Goal: Browse casually: Explore the website without a specific task or goal

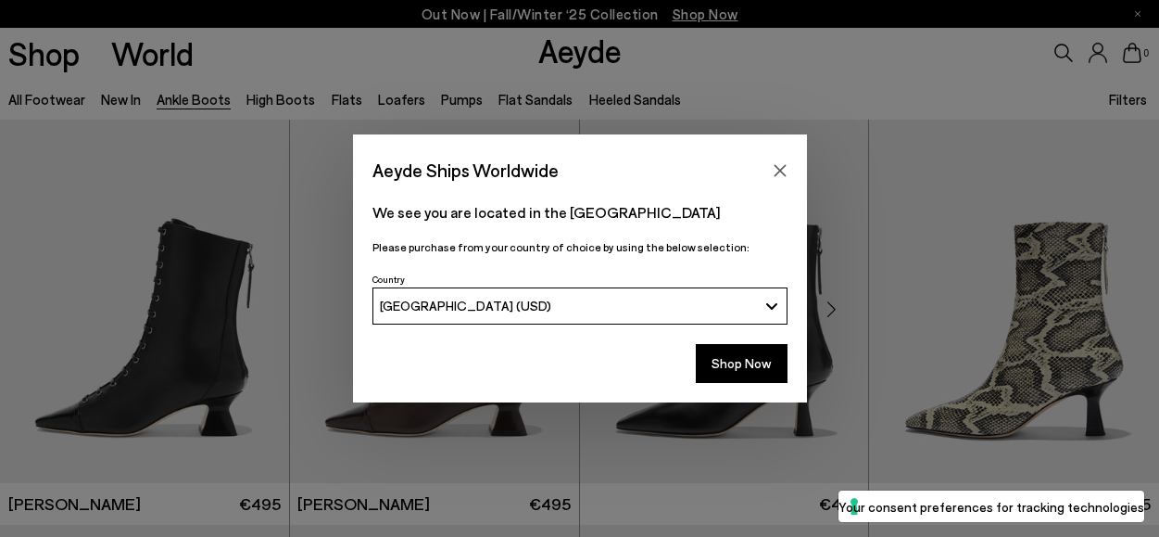
click at [778, 167] on icon "Close" at bounding box center [780, 170] width 15 height 15
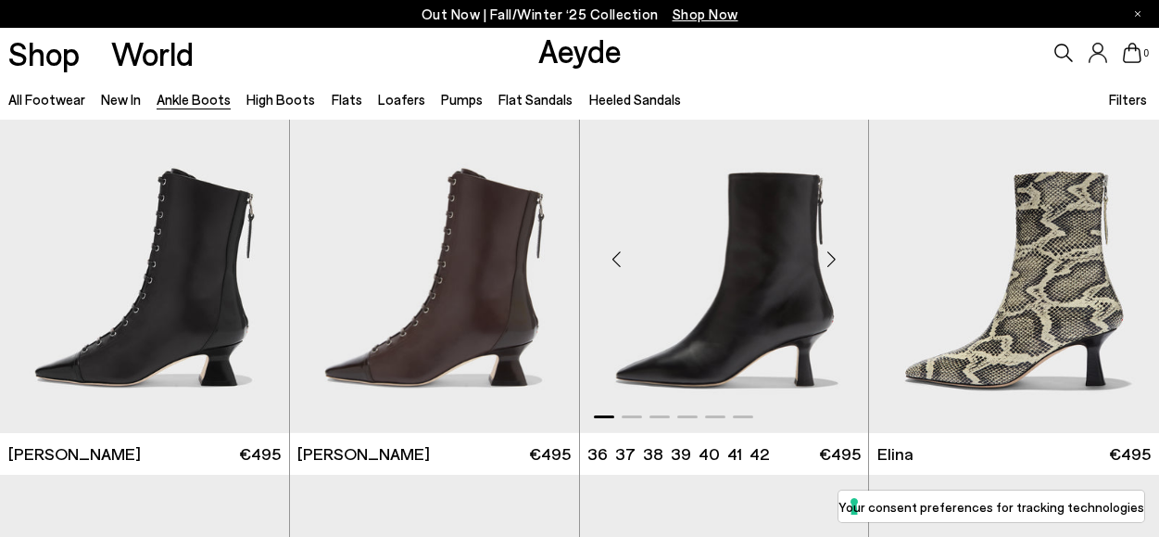
scroll to position [52, 0]
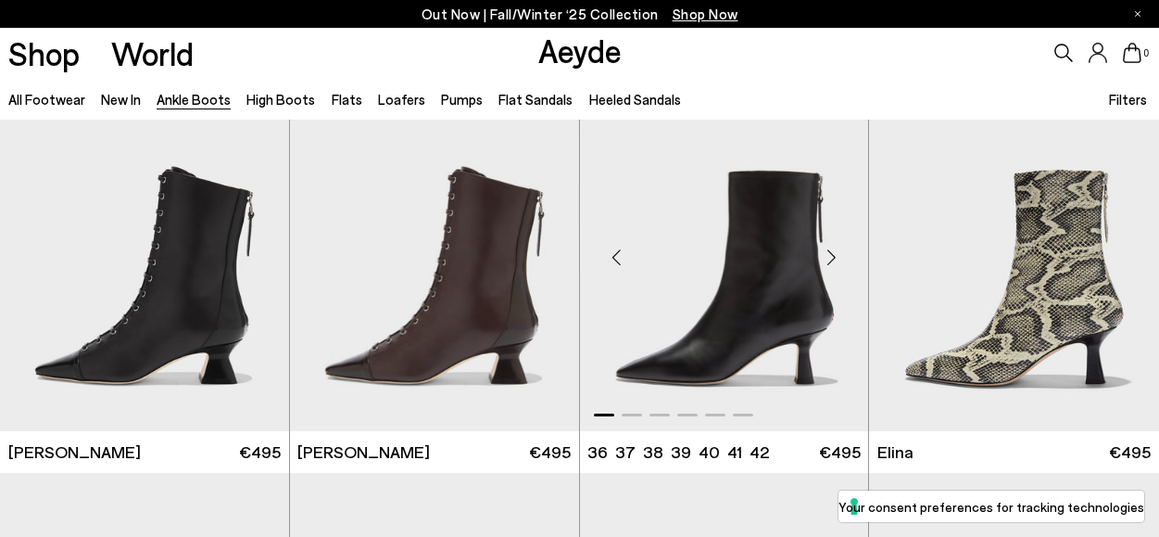
click at [829, 258] on div "Next slide" at bounding box center [831, 257] width 56 height 56
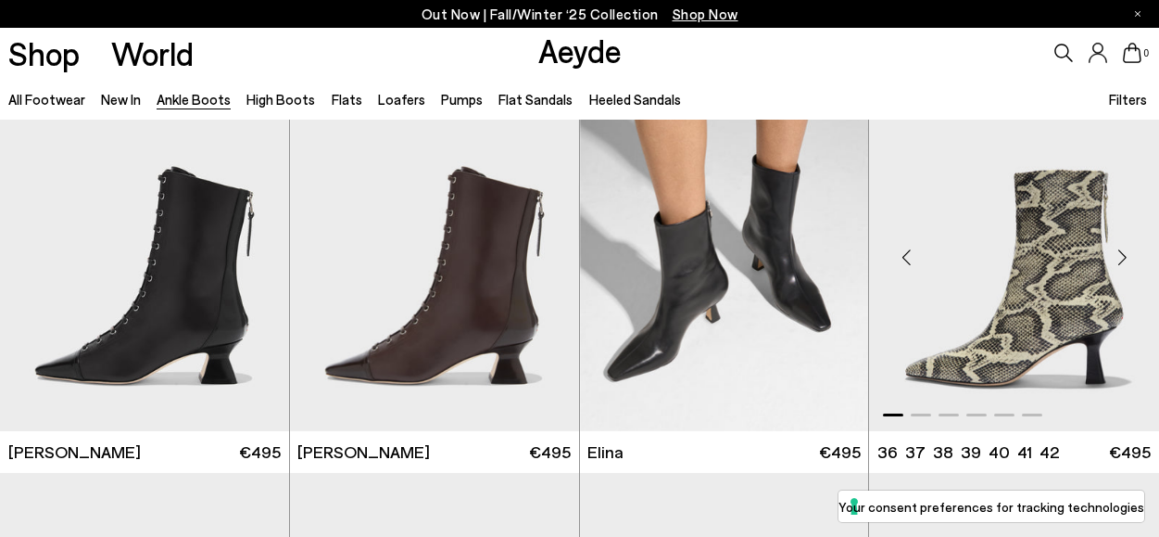
click at [1123, 247] on div "Next slide" at bounding box center [1122, 257] width 56 height 56
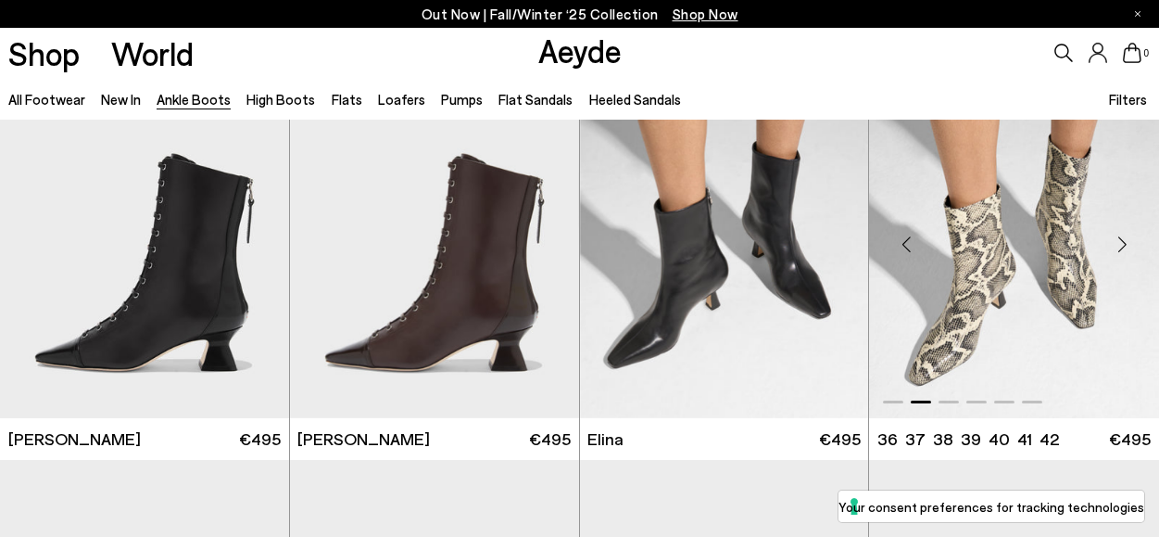
scroll to position [19, 0]
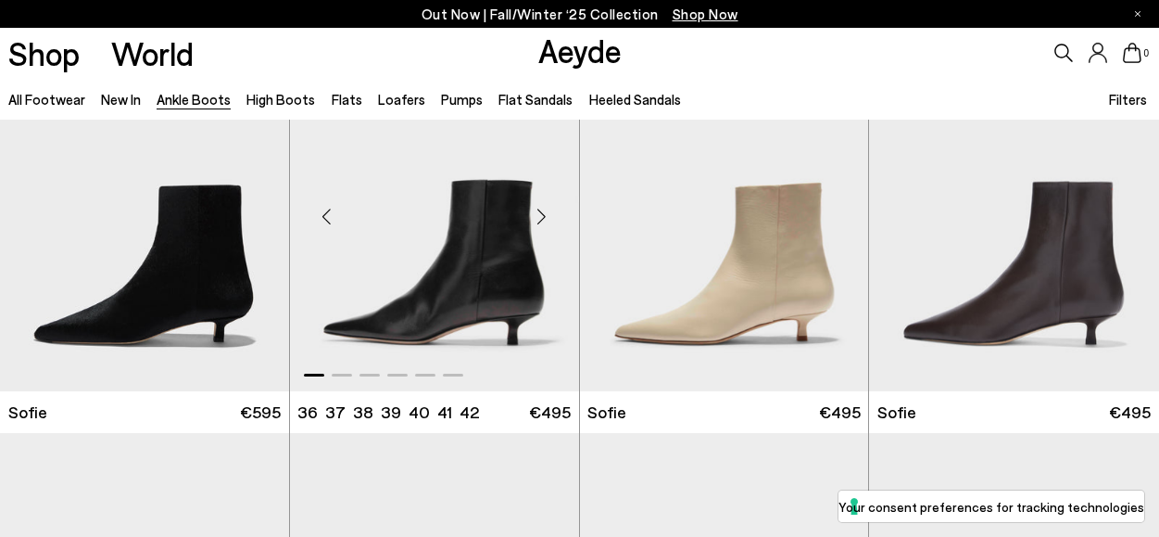
scroll to position [1304, 0]
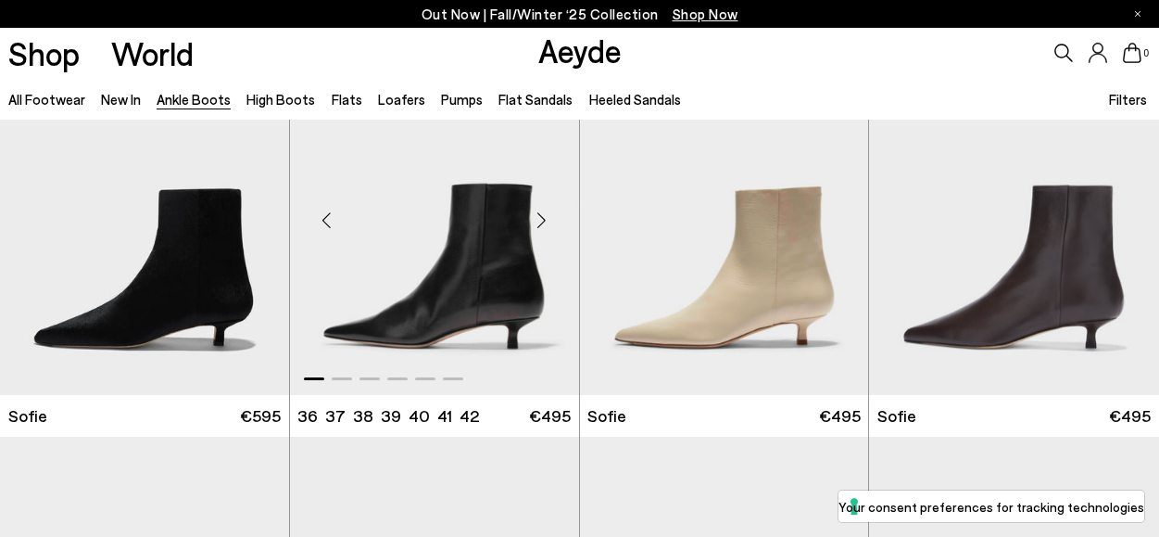
click at [542, 224] on div "Next slide" at bounding box center [542, 221] width 56 height 56
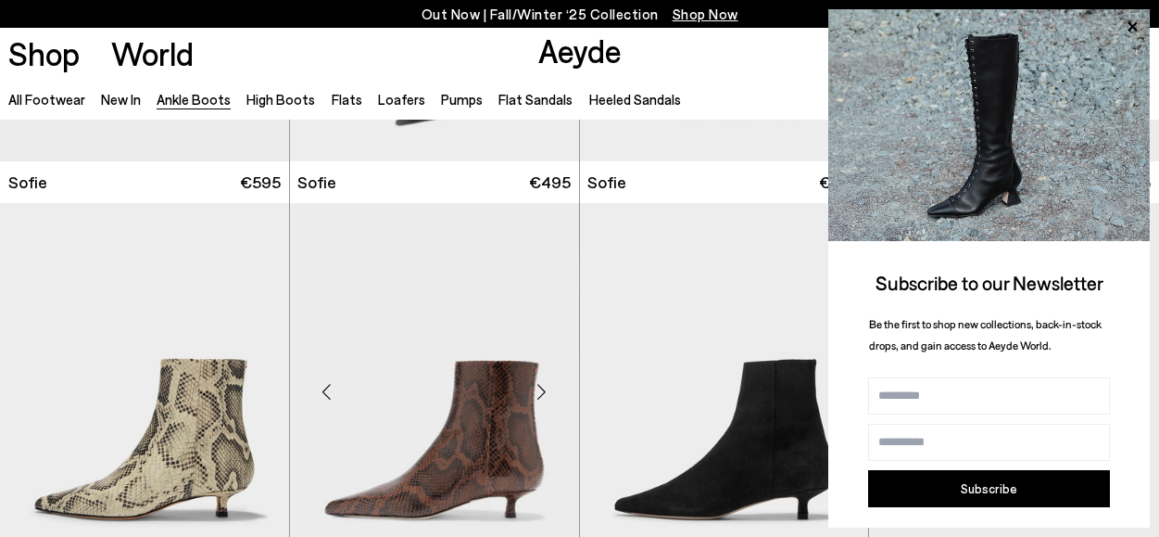
scroll to position [1619, 0]
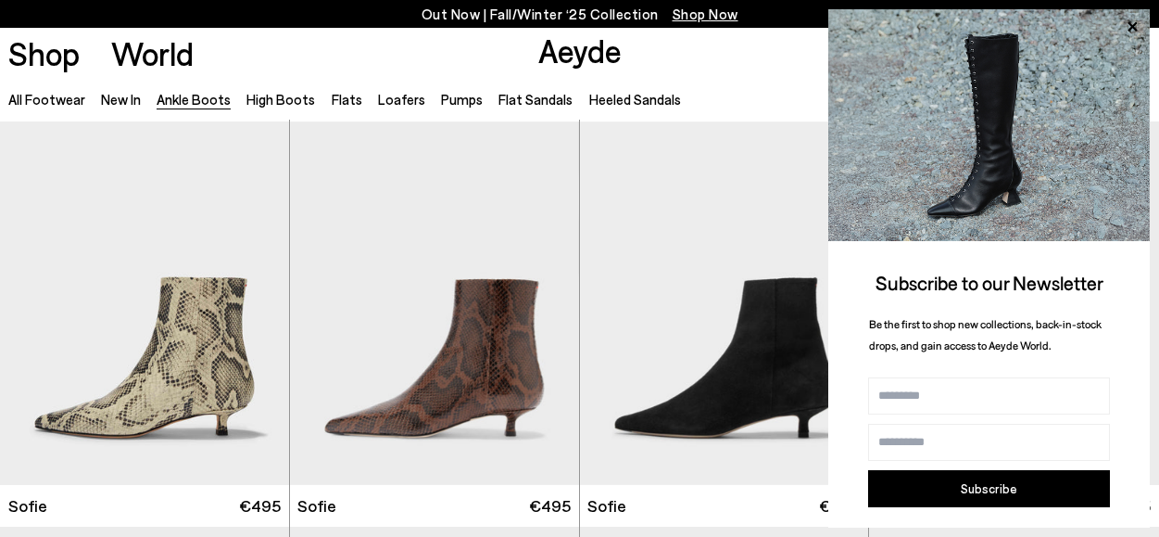
click at [1136, 31] on icon at bounding box center [1132, 27] width 24 height 24
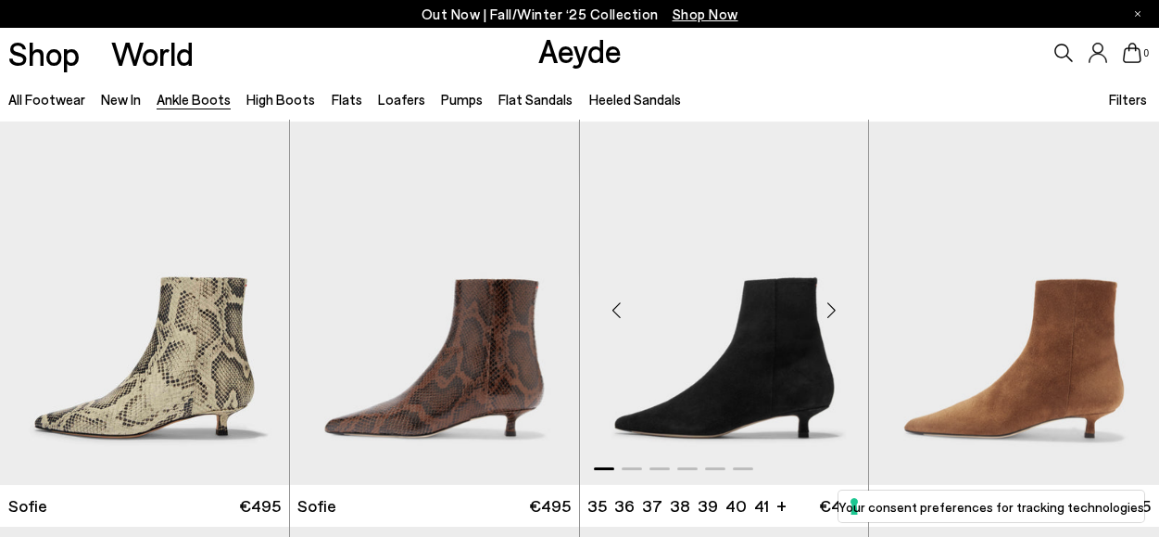
click at [832, 309] on div "Next slide" at bounding box center [831, 311] width 56 height 56
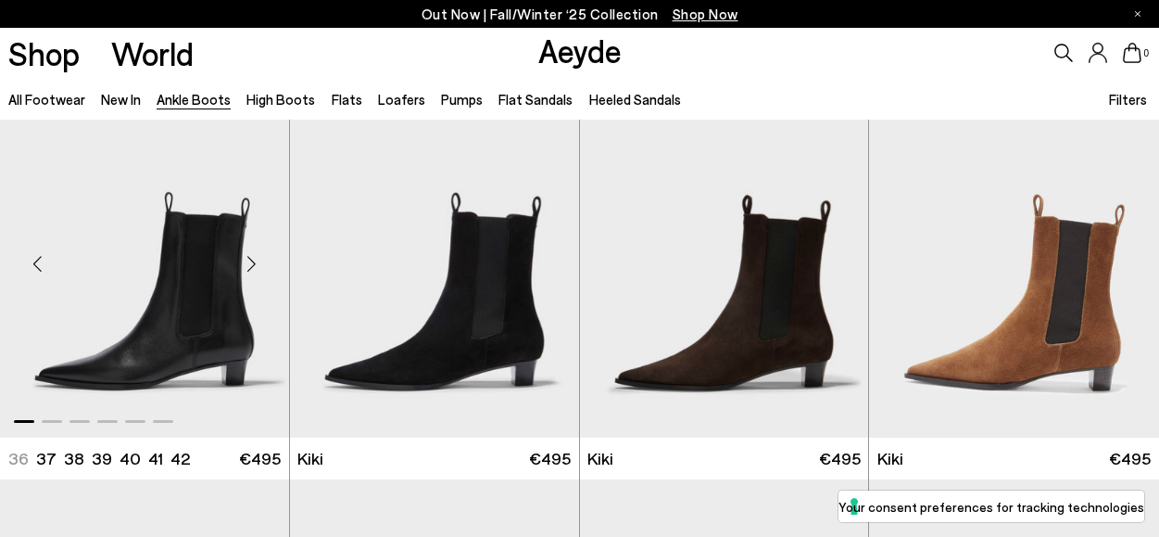
scroll to position [2121, 0]
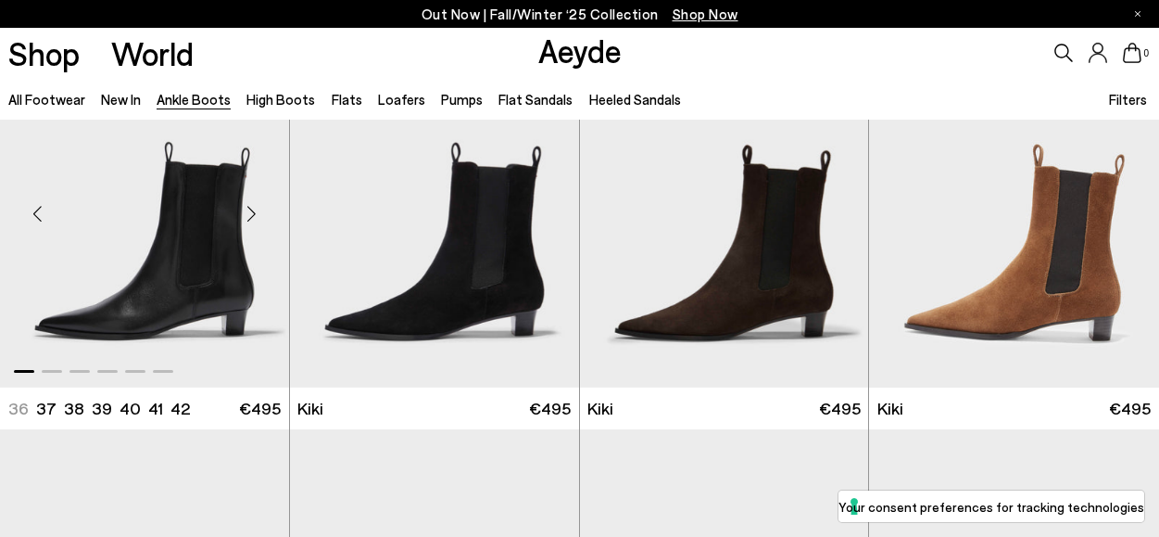
click at [250, 213] on div "Next slide" at bounding box center [252, 213] width 56 height 56
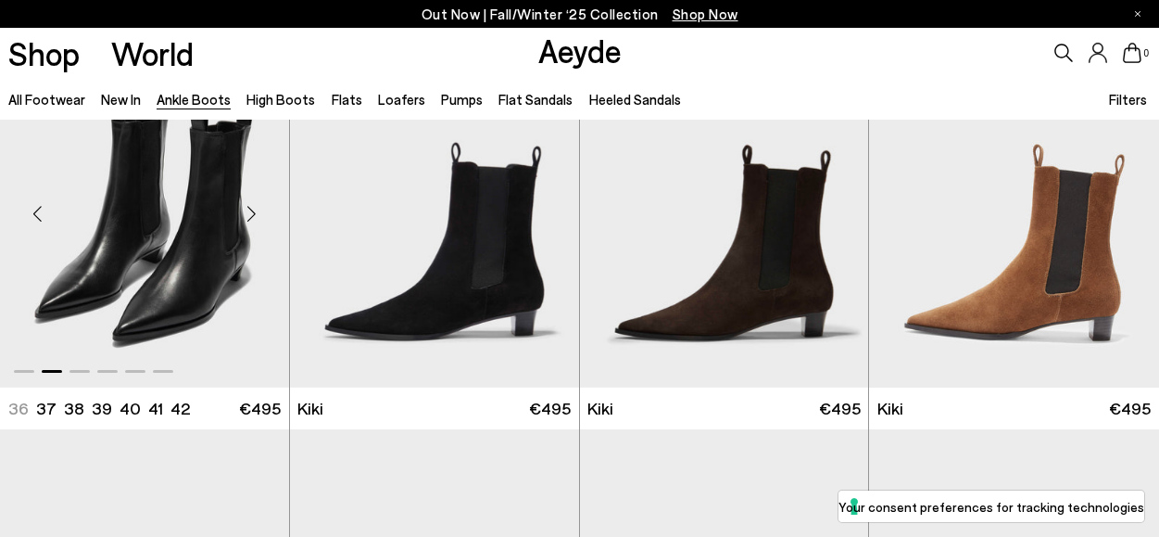
click at [250, 213] on div "Next slide" at bounding box center [252, 213] width 56 height 56
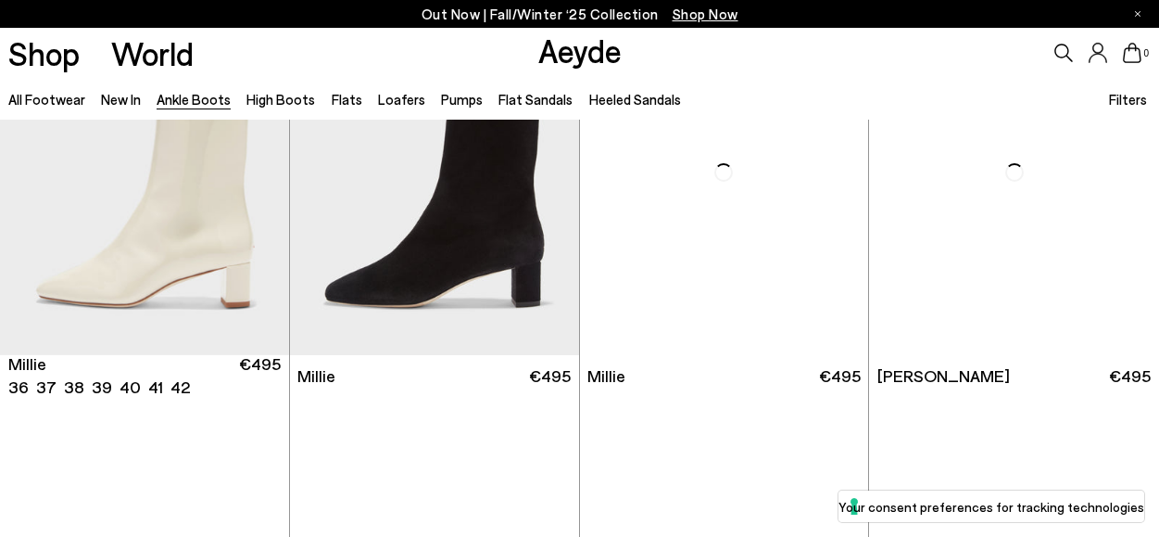
scroll to position [3370, 0]
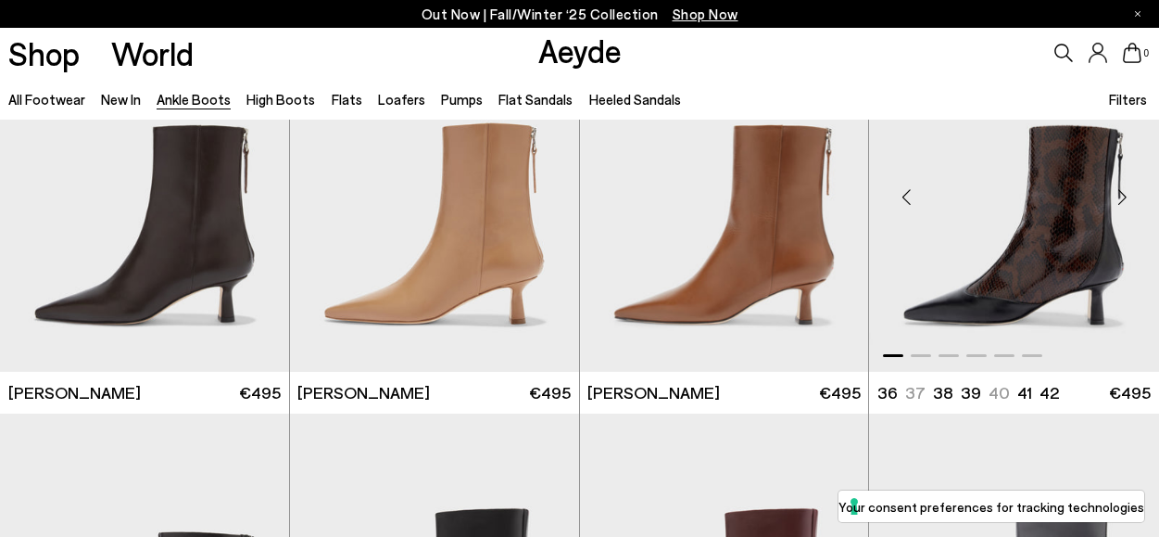
scroll to position [3690, 0]
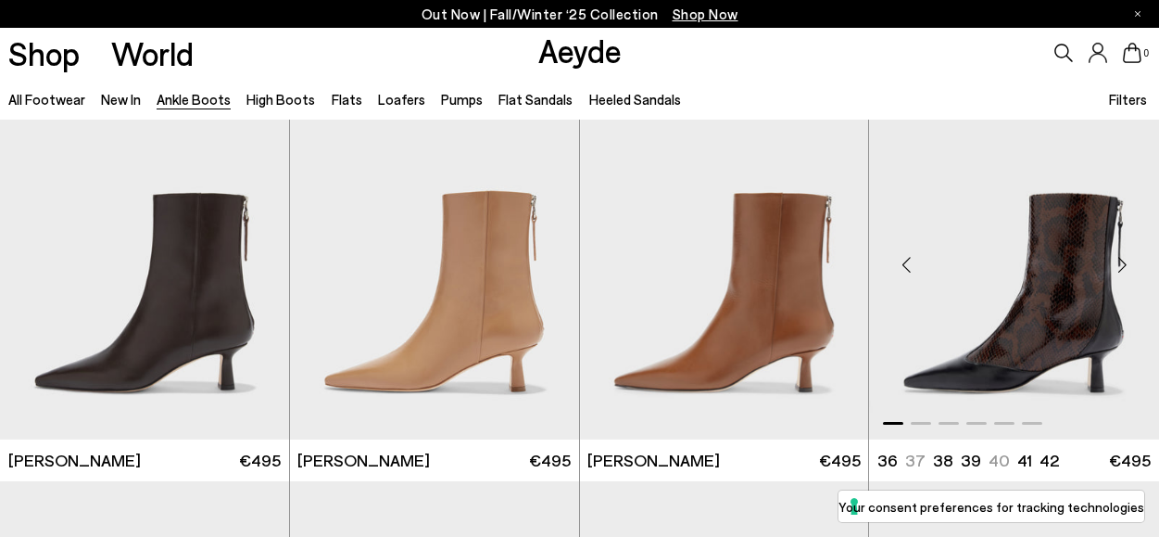
click at [1122, 268] on div "Next slide" at bounding box center [1122, 265] width 56 height 56
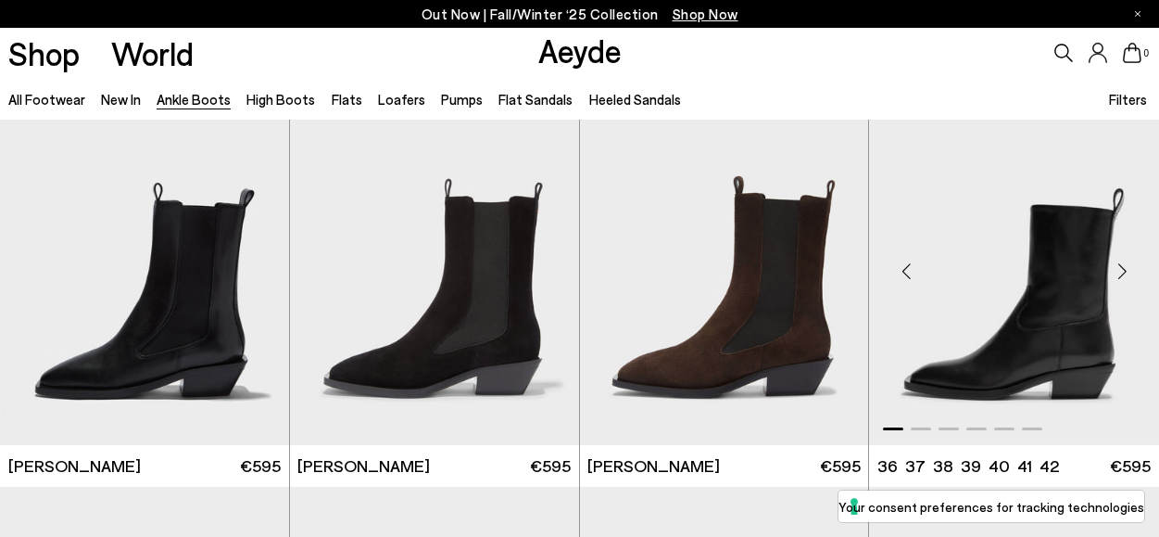
scroll to position [4902, 0]
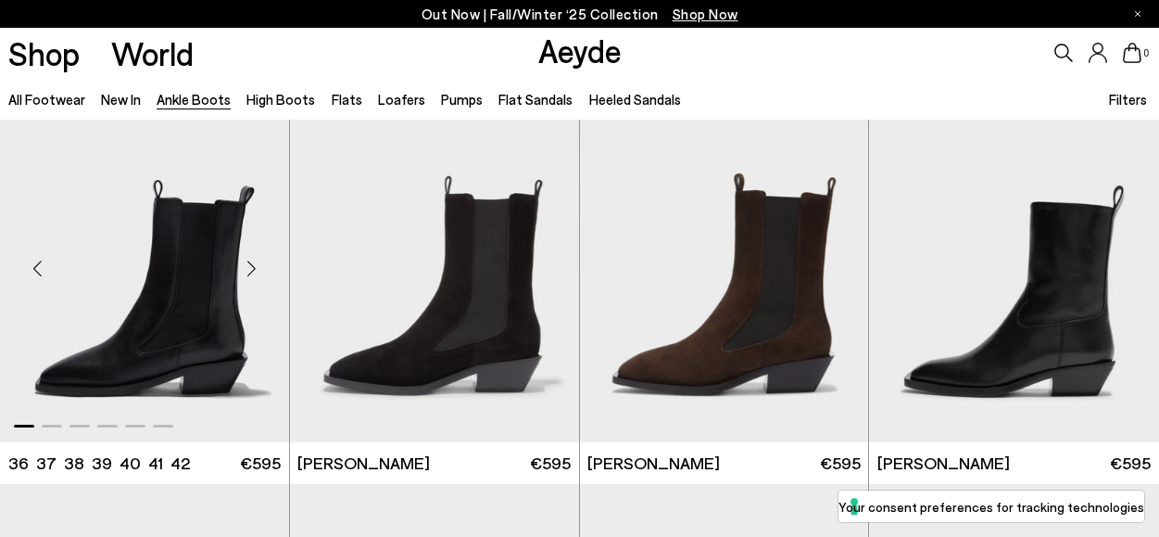
click at [246, 263] on div "Next slide" at bounding box center [252, 268] width 56 height 56
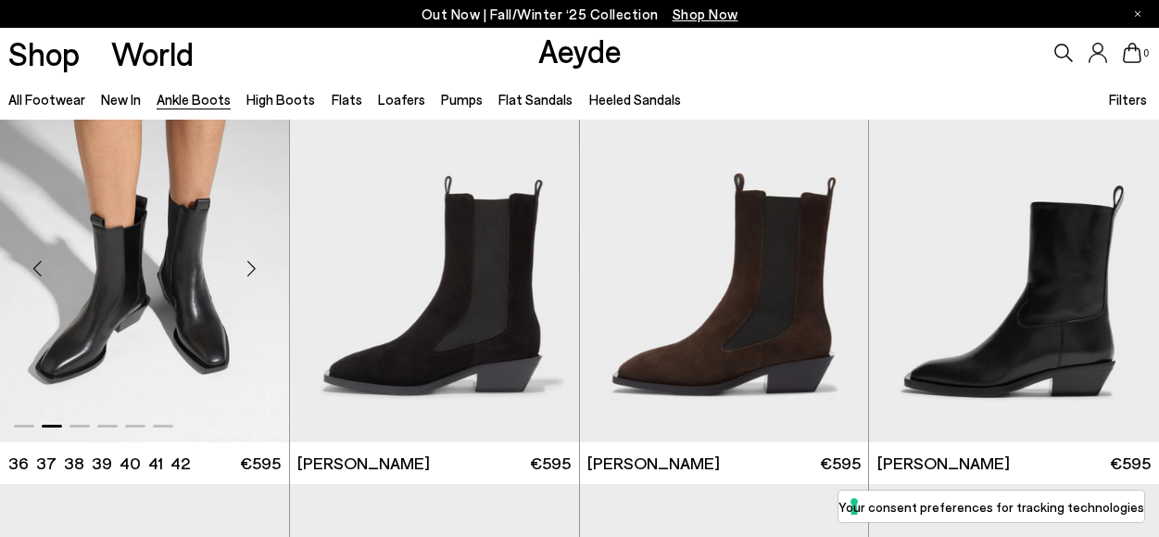
click at [246, 266] on div "Next slide" at bounding box center [252, 268] width 56 height 56
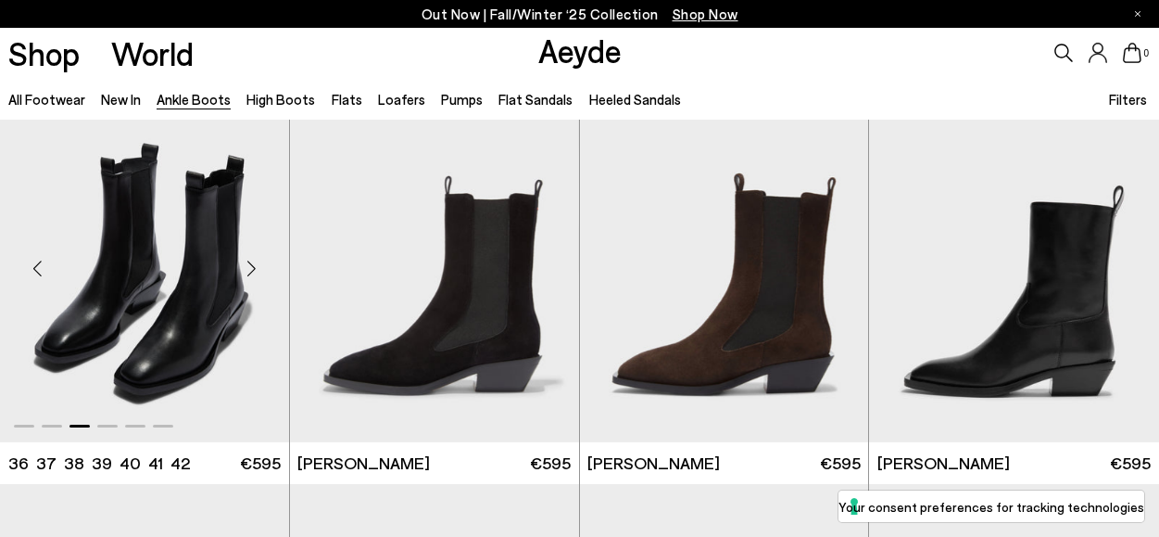
click at [253, 266] on div "Next slide" at bounding box center [252, 268] width 56 height 56
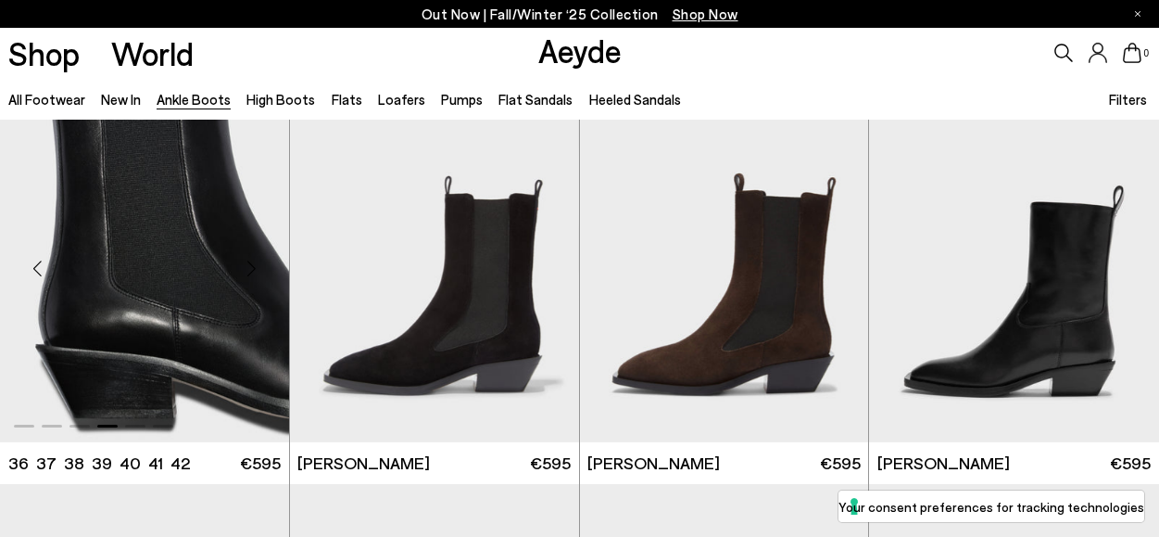
click at [253, 266] on div "Next slide" at bounding box center [252, 268] width 56 height 56
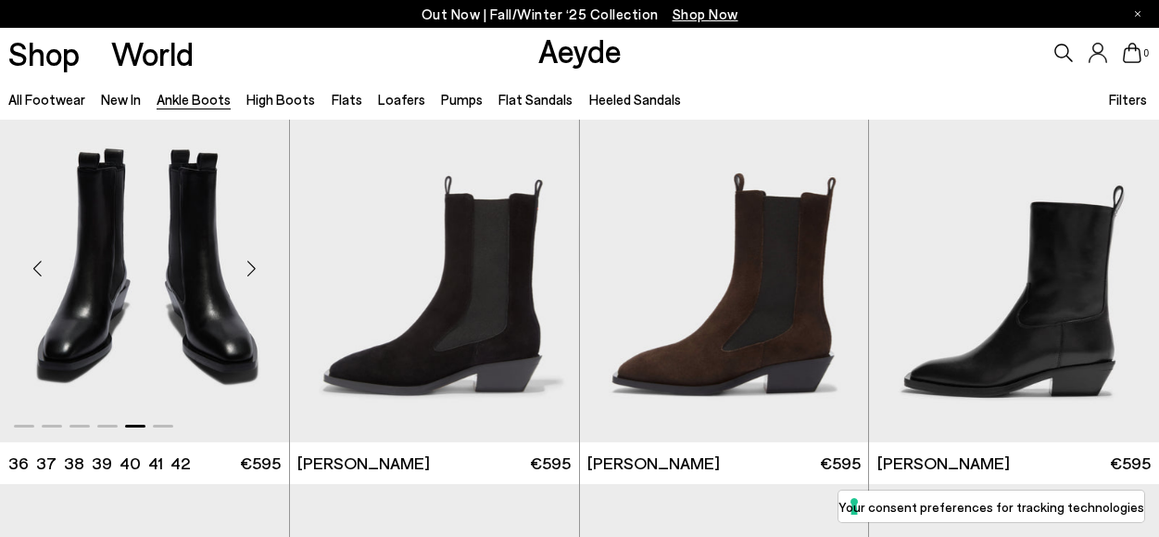
click at [254, 266] on div "Next slide" at bounding box center [252, 268] width 56 height 56
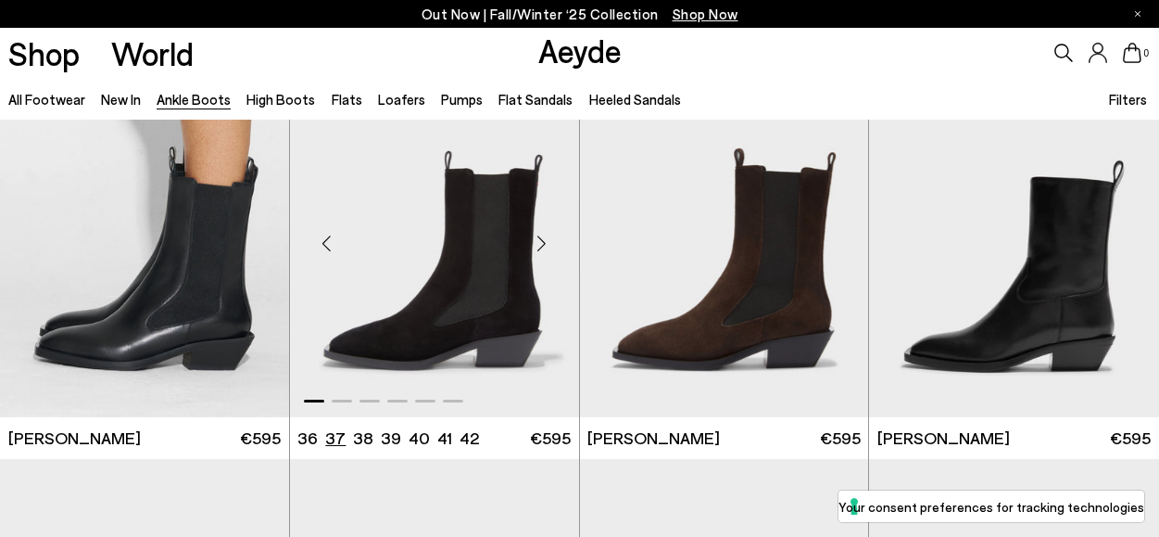
scroll to position [4928, 0]
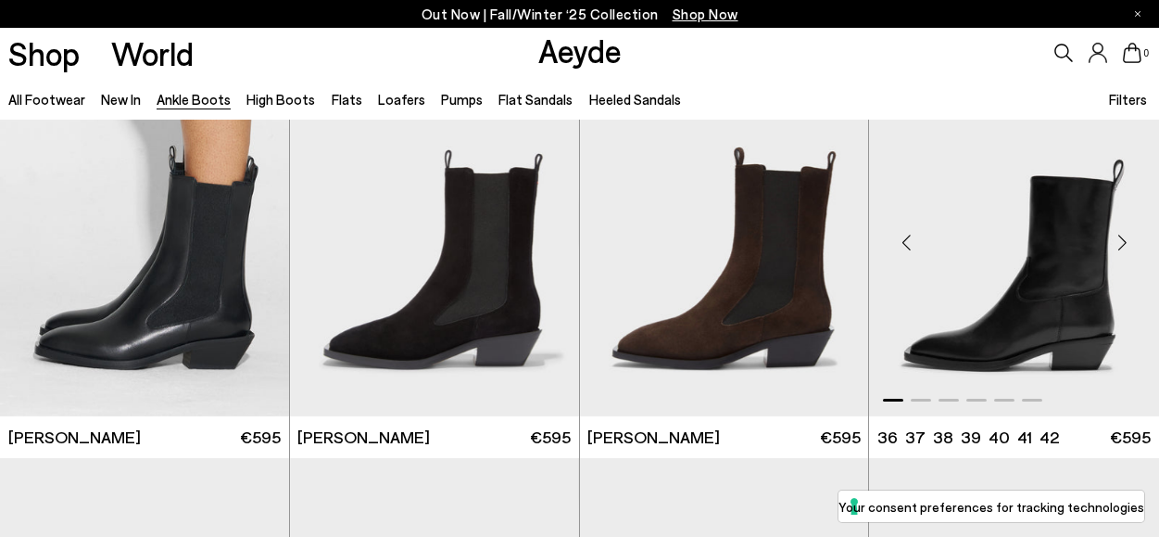
click at [1121, 238] on div "Next slide" at bounding box center [1122, 242] width 56 height 56
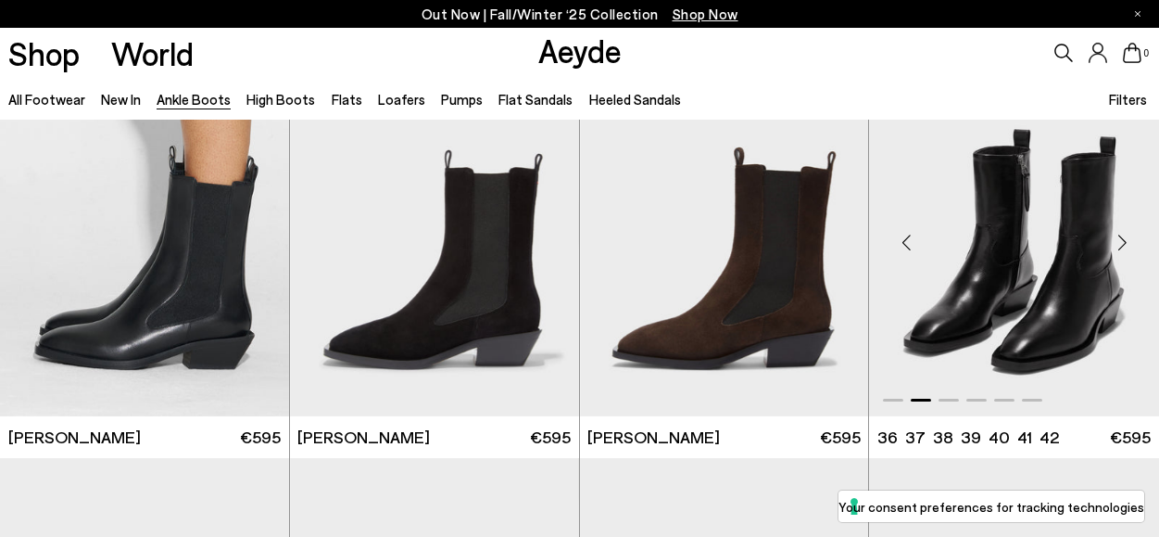
click at [1121, 238] on div "Next slide" at bounding box center [1122, 242] width 56 height 56
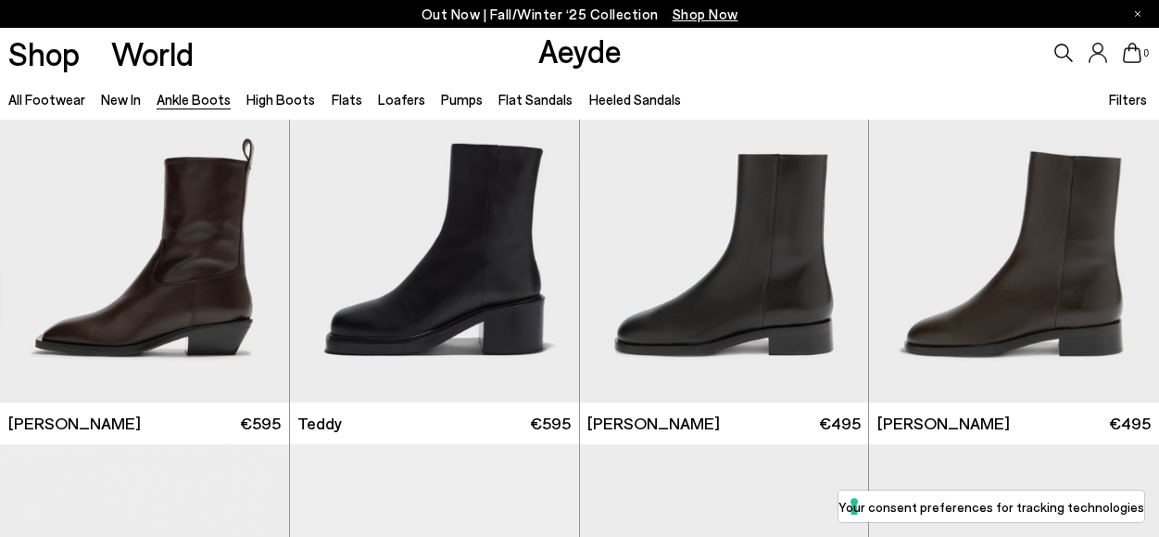
scroll to position [5695, 0]
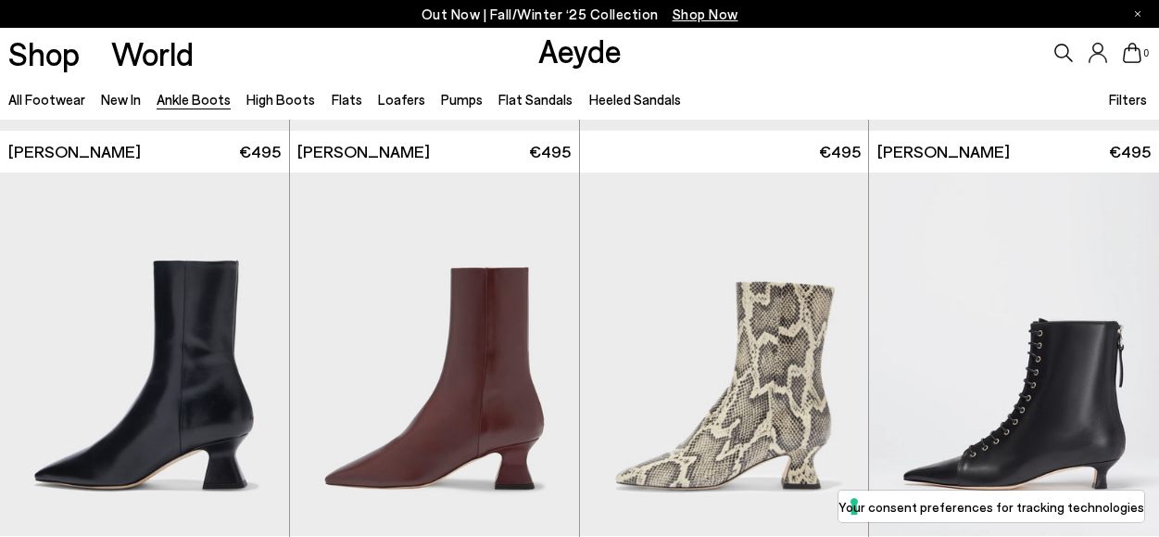
scroll to position [7748, 0]
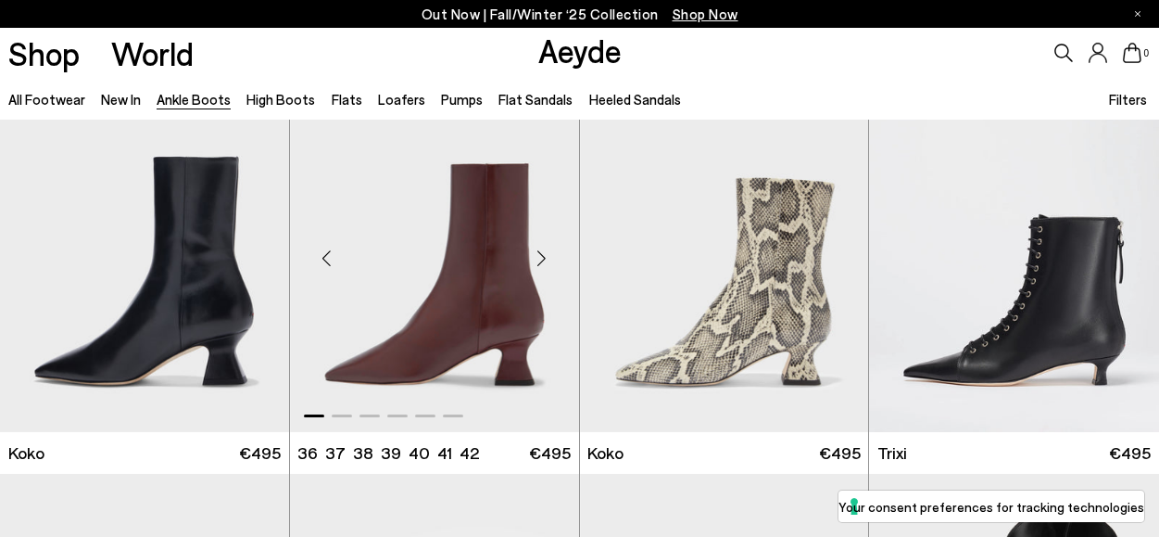
click at [537, 259] on div "Next slide" at bounding box center [542, 258] width 56 height 56
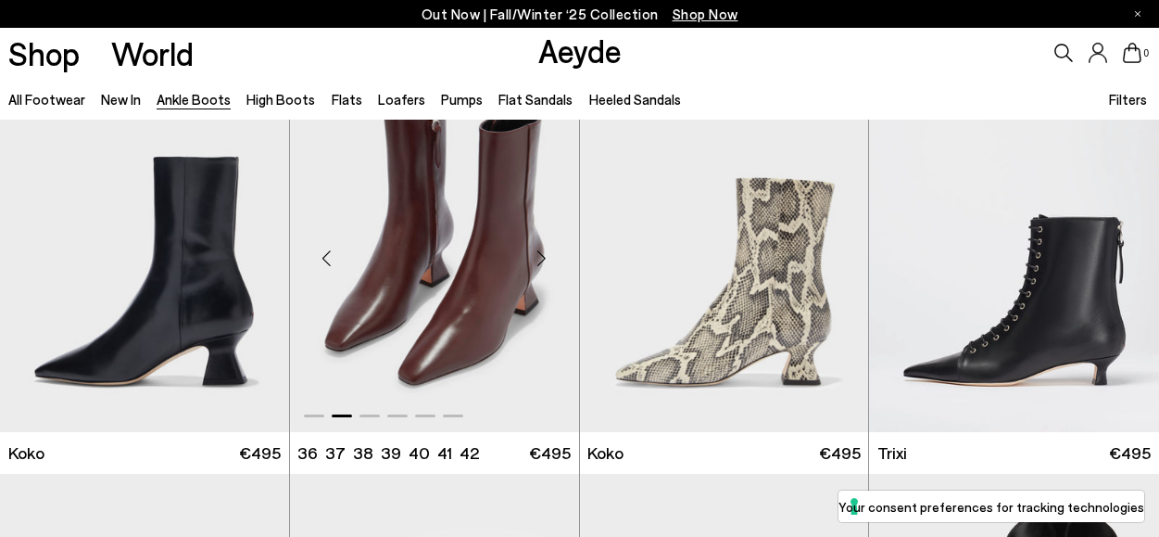
click at [537, 258] on div "Next slide" at bounding box center [542, 258] width 56 height 56
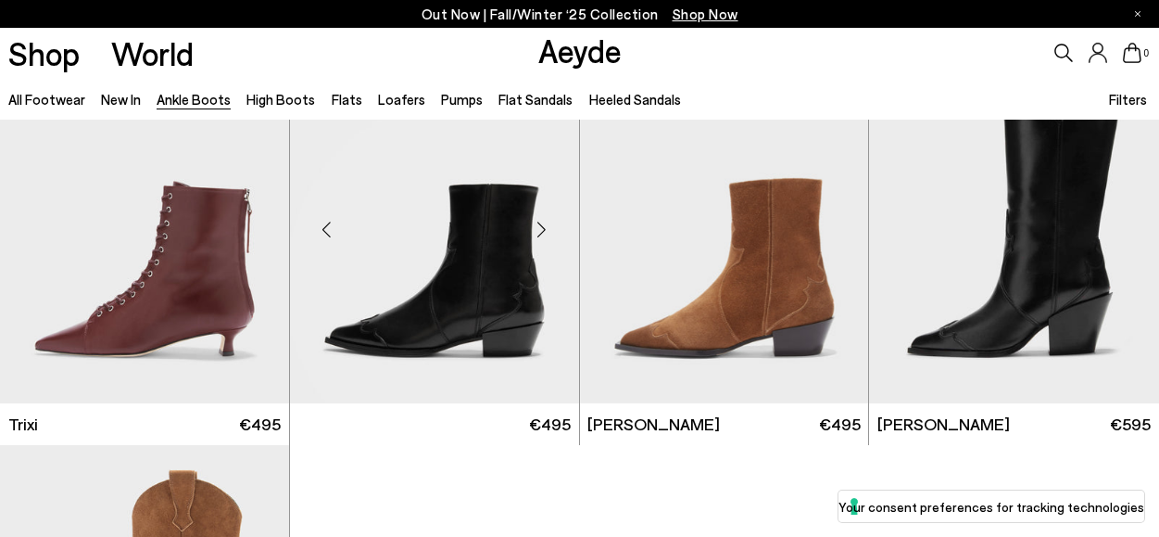
scroll to position [8183, 0]
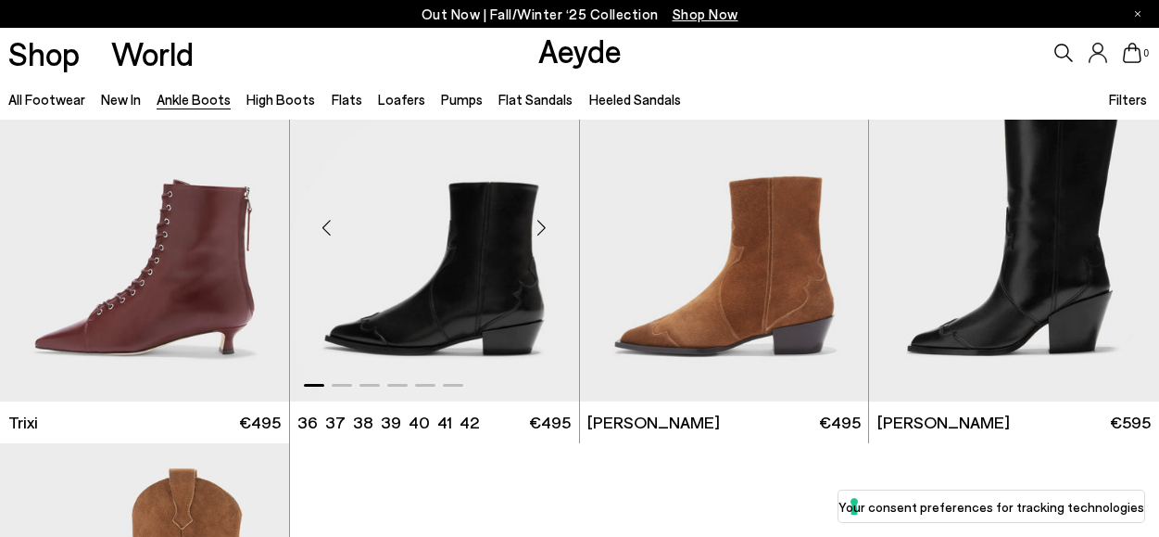
click at [543, 227] on div "Next slide" at bounding box center [542, 227] width 56 height 56
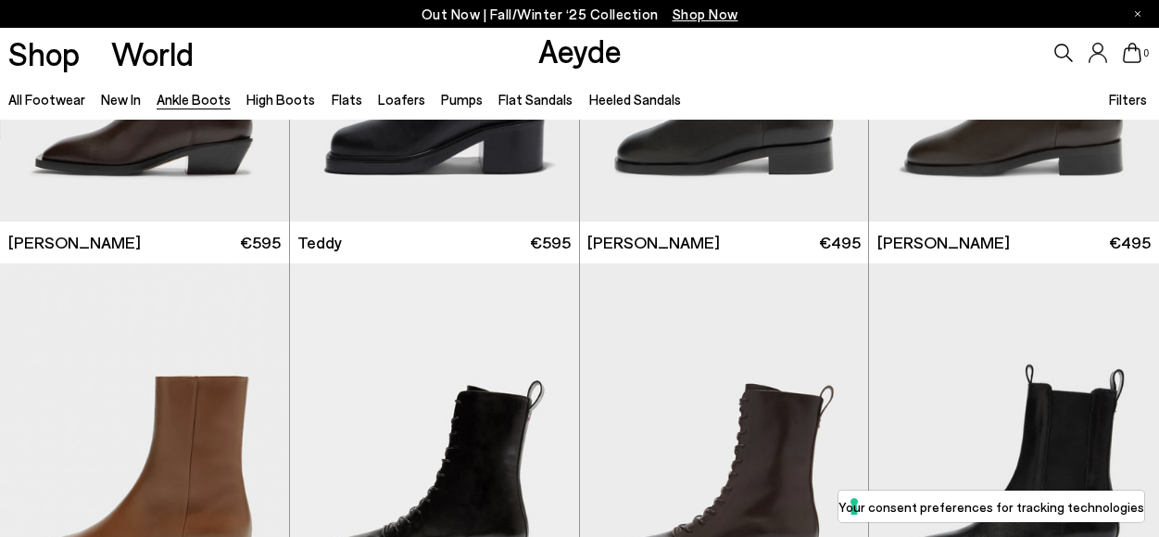
scroll to position [5299, 0]
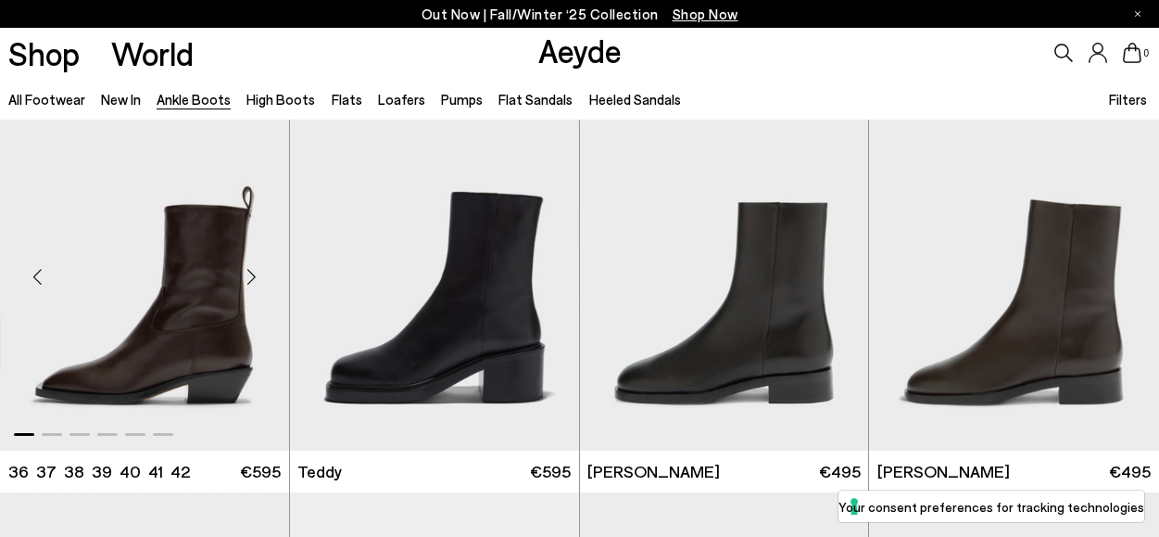
click at [248, 275] on div "Next slide" at bounding box center [252, 276] width 56 height 56
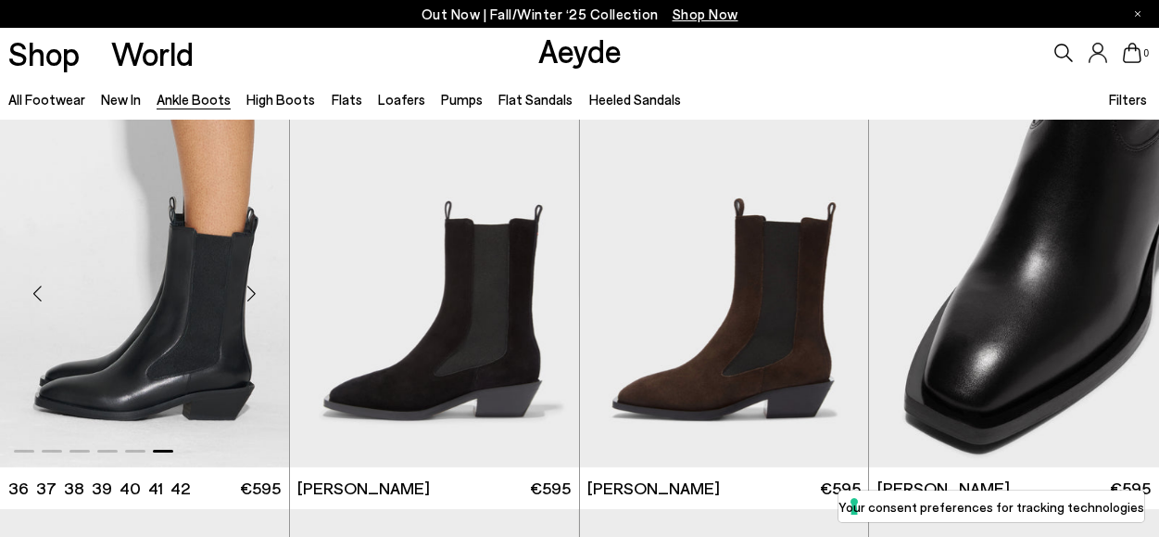
scroll to position [4878, 0]
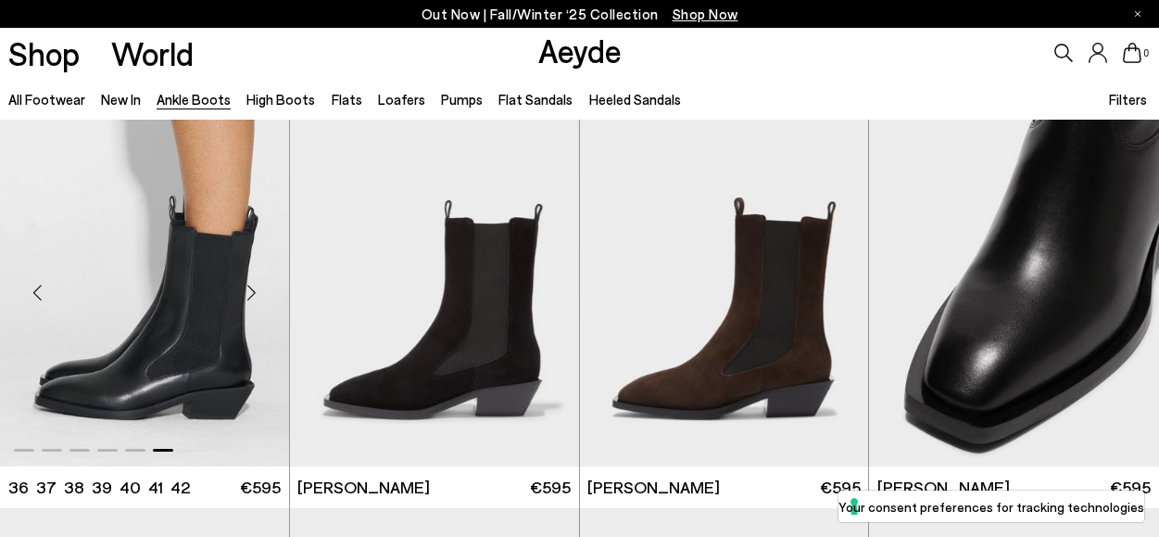
click at [252, 290] on div "Next slide" at bounding box center [252, 292] width 56 height 56
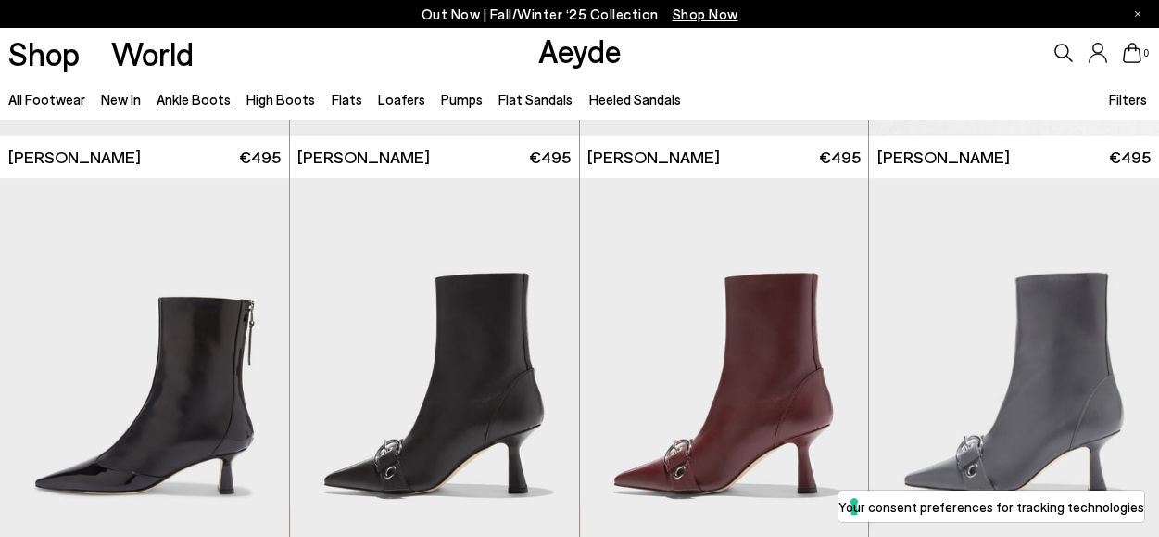
scroll to position [3997, 0]
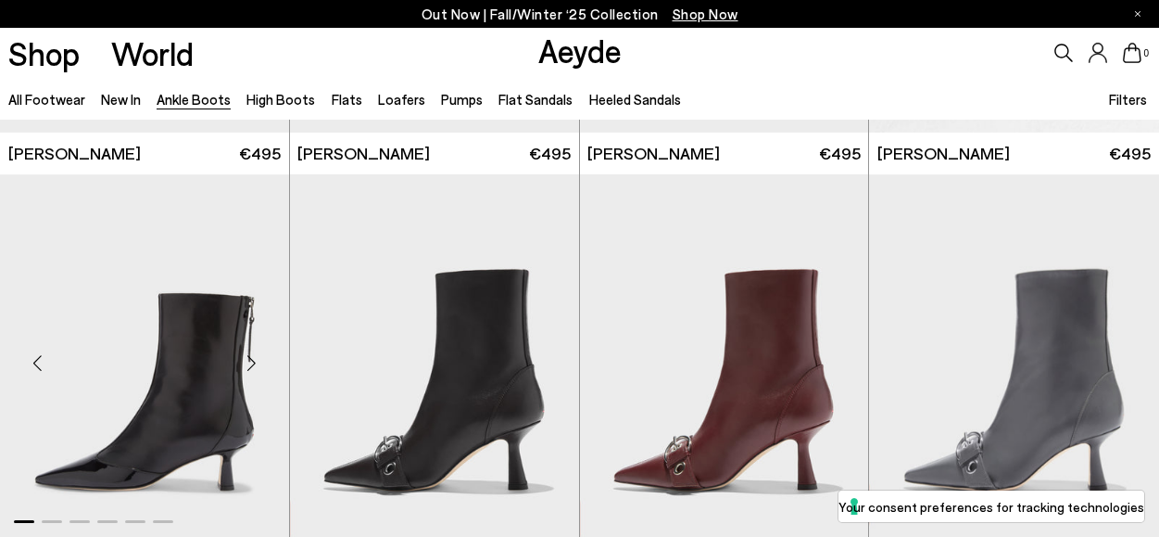
click at [249, 369] on div "Next slide" at bounding box center [252, 363] width 56 height 56
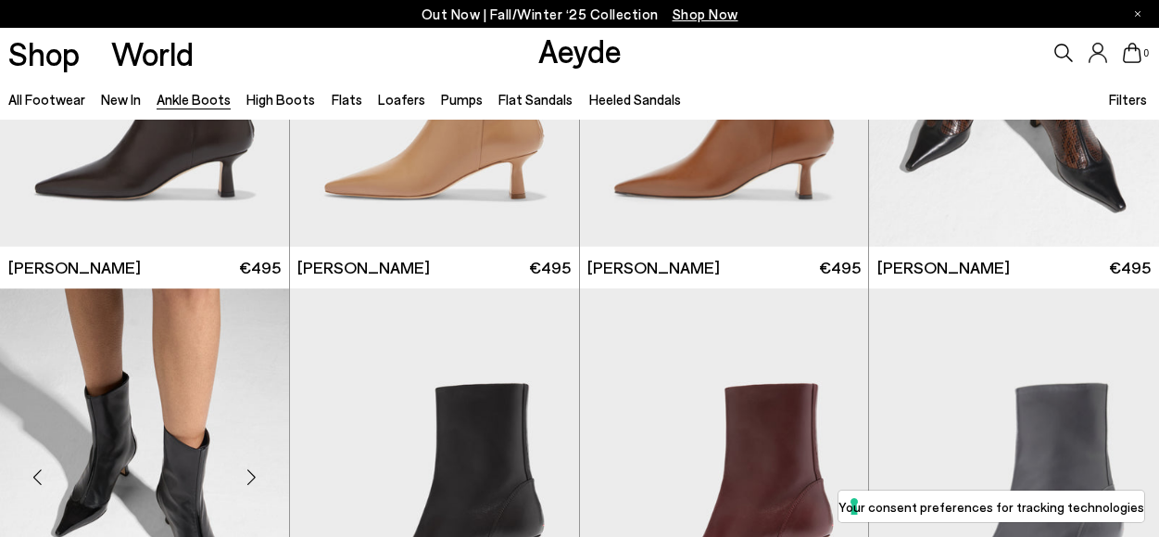
scroll to position [3165, 0]
